Goal: Check status: Check status

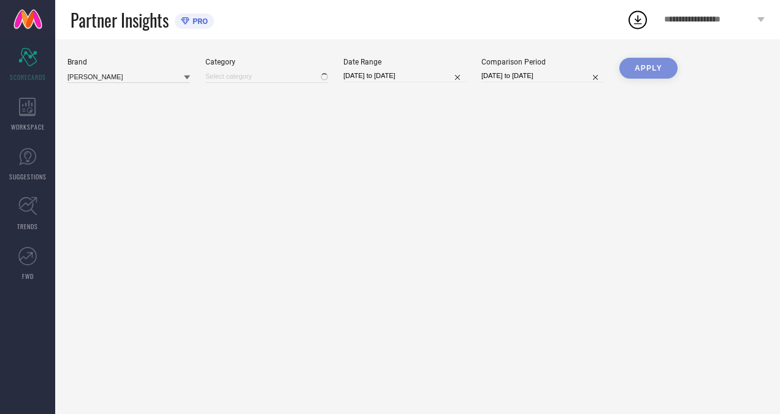
type input "All"
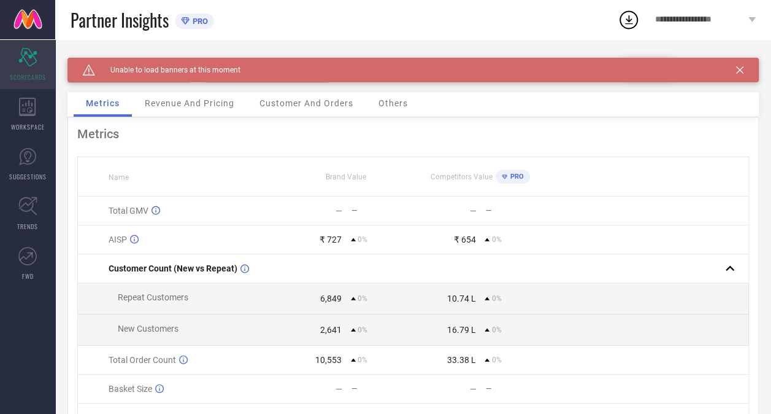
click at [33, 56] on icon at bounding box center [27, 57] width 18 height 18
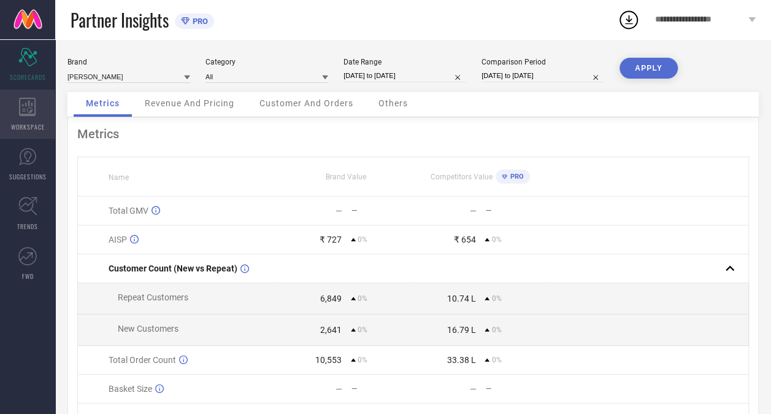
click at [28, 110] on icon at bounding box center [27, 107] width 17 height 18
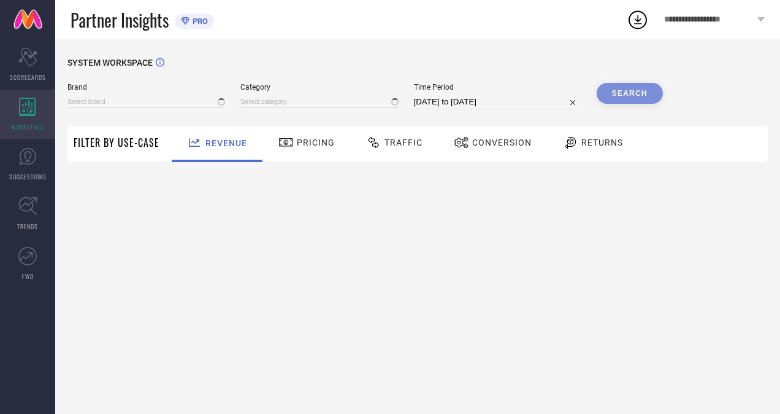
type input "[PERSON_NAME]"
type input "All"
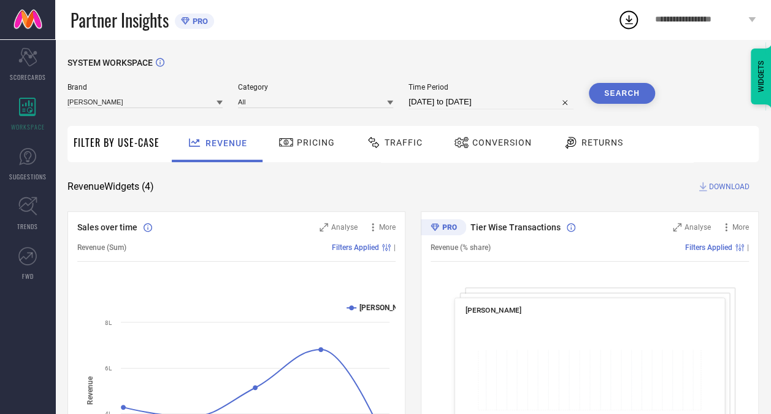
click at [286, 145] on icon at bounding box center [286, 142] width 15 height 15
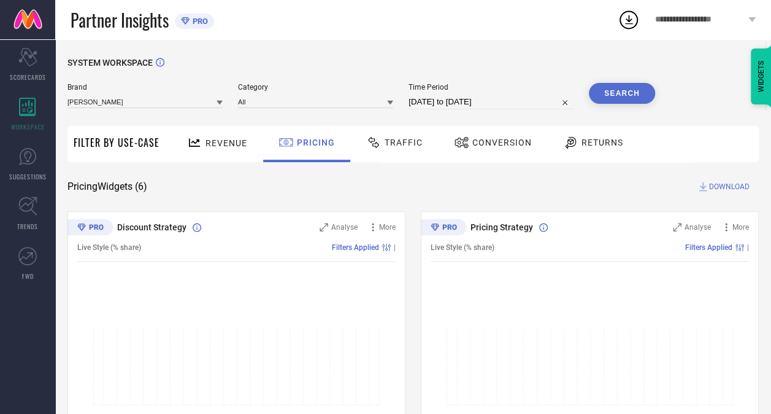
click at [394, 144] on span "Traffic" at bounding box center [404, 142] width 38 height 10
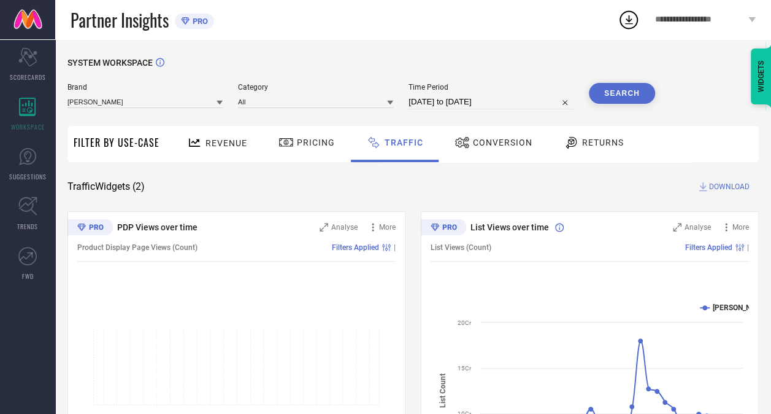
click at [214, 150] on div "Revenue" at bounding box center [217, 142] width 66 height 21
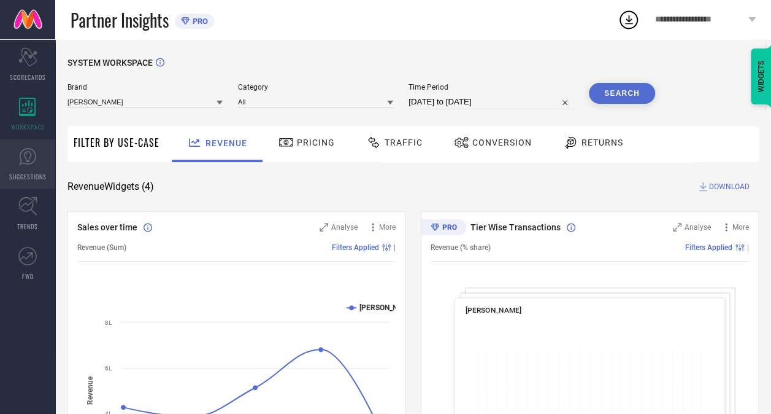
click at [31, 164] on icon at bounding box center [27, 156] width 18 height 18
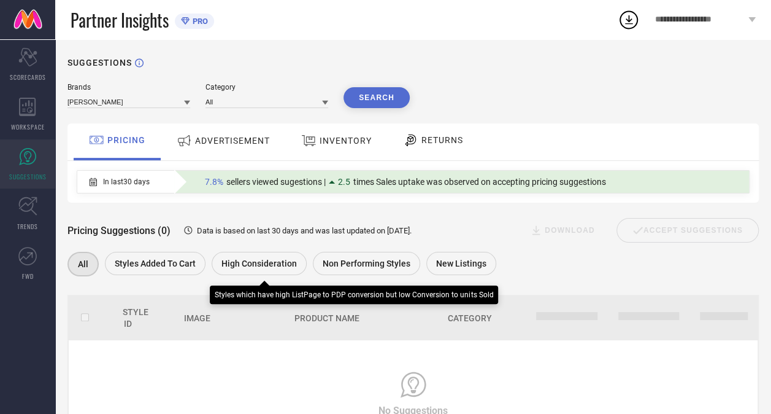
click at [264, 263] on span "High Consideration" at bounding box center [258, 263] width 75 height 10
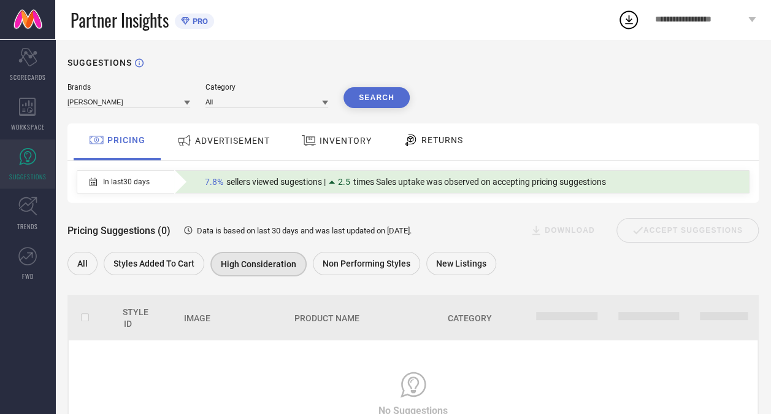
scroll to position [80, 0]
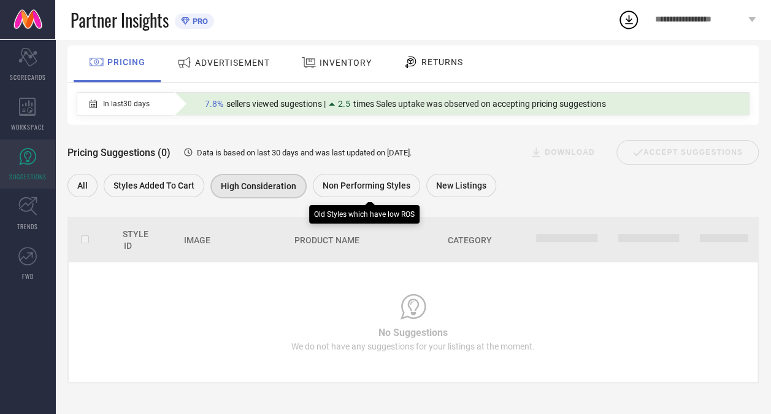
click at [332, 184] on span "Non Performing Styles" at bounding box center [367, 185] width 88 height 10
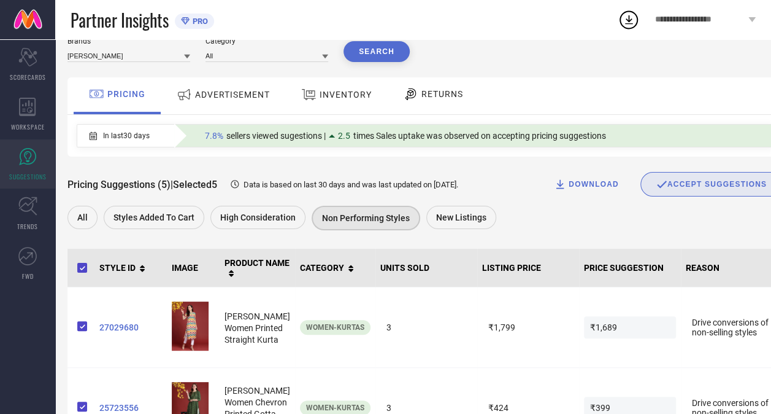
scroll to position [0, 0]
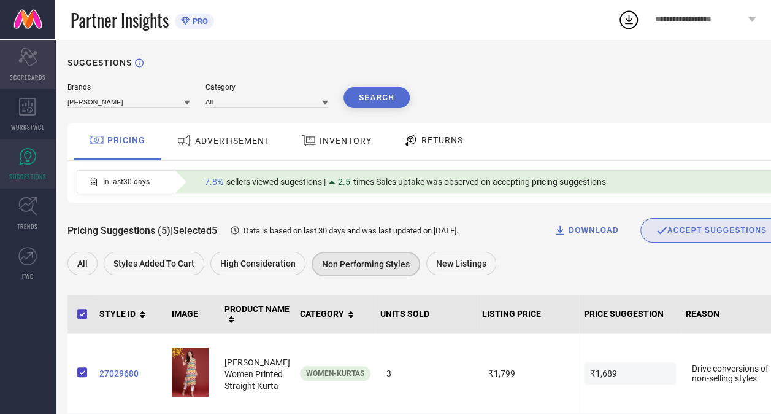
click at [36, 69] on div "Scorecard SCORECARDS" at bounding box center [27, 64] width 55 height 49
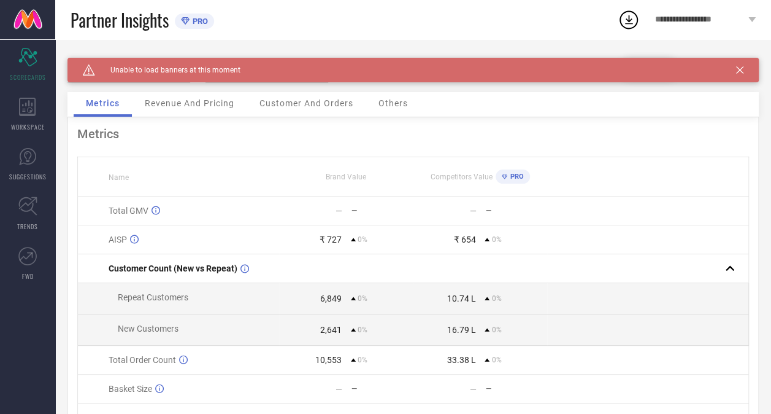
click at [744, 69] on icon at bounding box center [739, 69] width 7 height 7
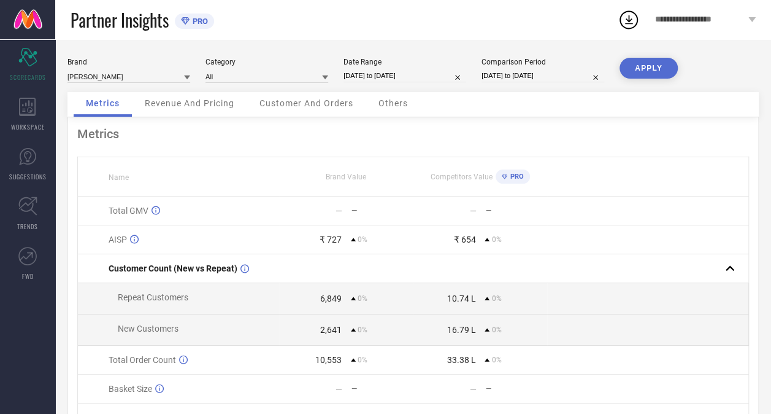
click at [342, 205] on td "— —" at bounding box center [346, 210] width 134 height 29
